Goal: Task Accomplishment & Management: Manage account settings

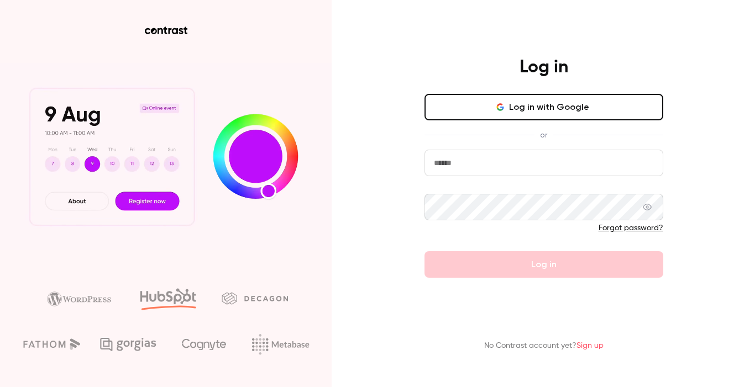
click at [474, 160] on input "email" at bounding box center [543, 163] width 239 height 27
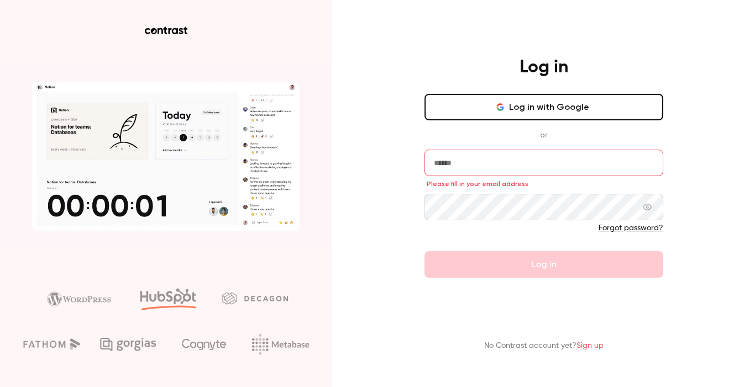
type input "**********"
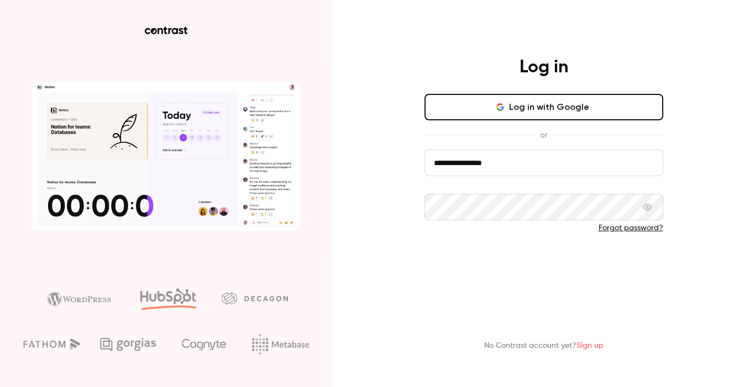
click at [532, 260] on button "Log in" at bounding box center [543, 264] width 239 height 27
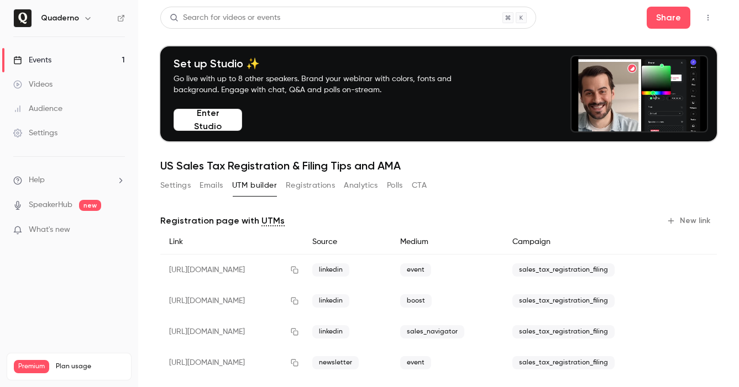
click at [80, 65] on link "Events 1" at bounding box center [69, 60] width 138 height 24
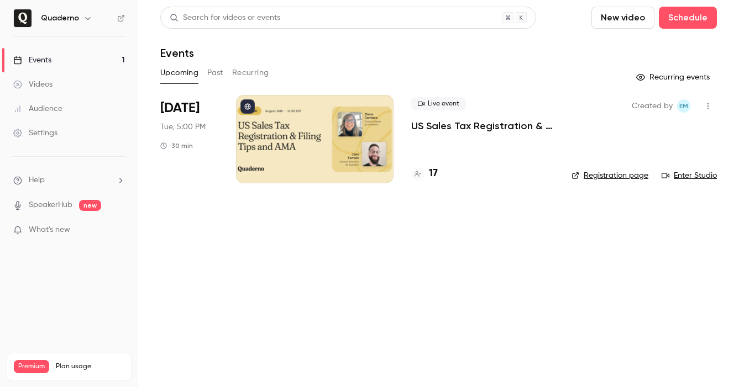
click at [76, 13] on h6 "Quaderno" at bounding box center [60, 18] width 38 height 11
click at [75, 17] on h6 "Quaderno" at bounding box center [60, 18] width 38 height 11
click at [88, 17] on icon "button" at bounding box center [87, 18] width 9 height 9
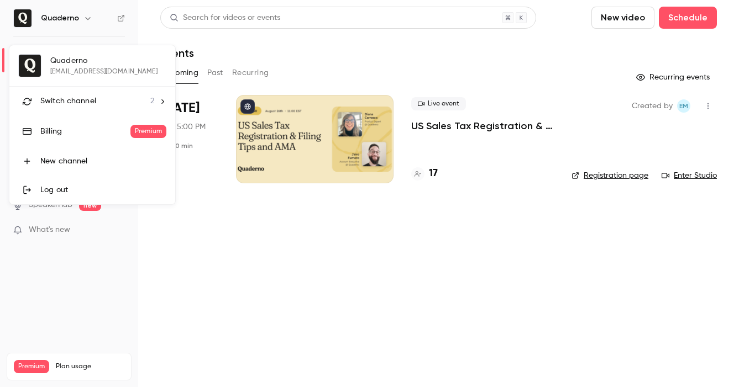
click at [109, 106] on div "Switch channel 2" at bounding box center [97, 102] width 114 height 12
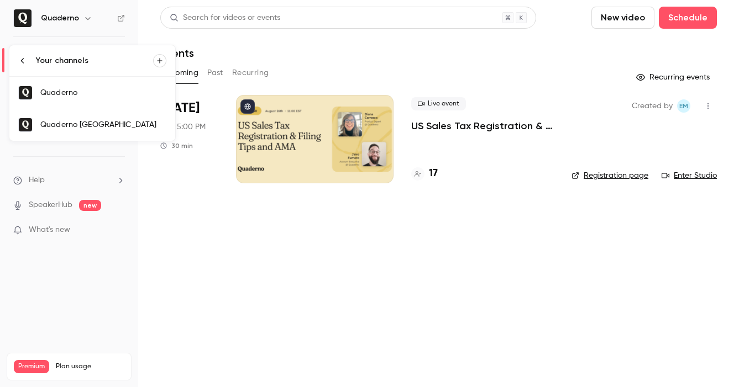
click at [108, 122] on div "Quaderno [GEOGRAPHIC_DATA]" at bounding box center [103, 124] width 126 height 11
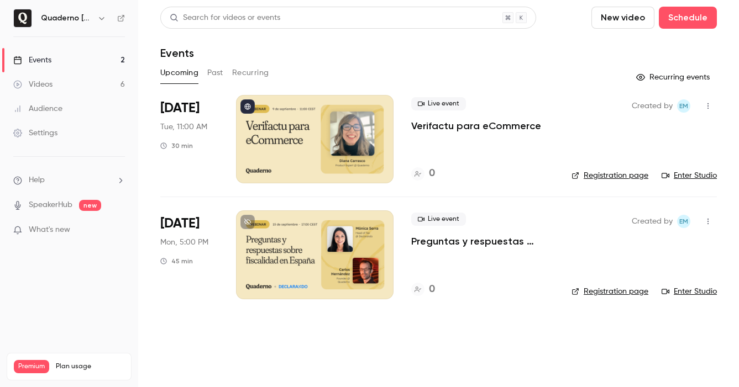
click at [288, 255] on div at bounding box center [314, 255] width 157 height 88
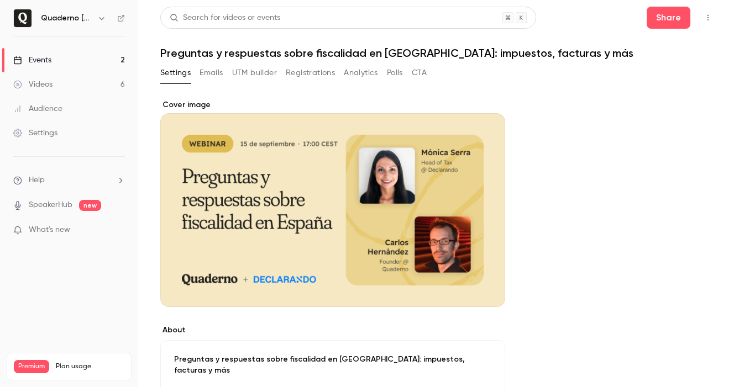
click at [491, 286] on button "Cover image" at bounding box center [485, 287] width 22 height 22
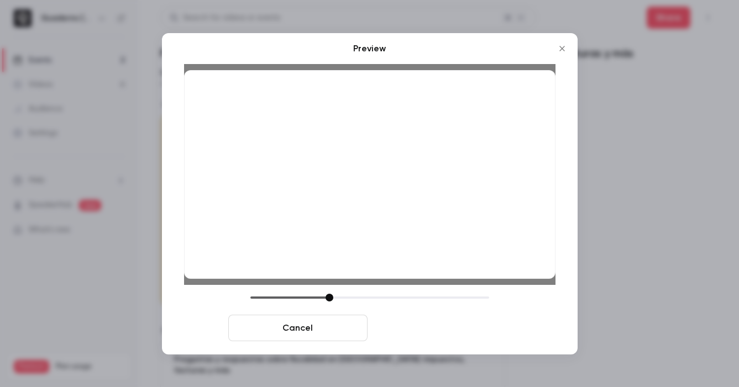
click at [474, 331] on button "Save cover" at bounding box center [441, 328] width 139 height 27
